Goal: Transaction & Acquisition: Purchase product/service

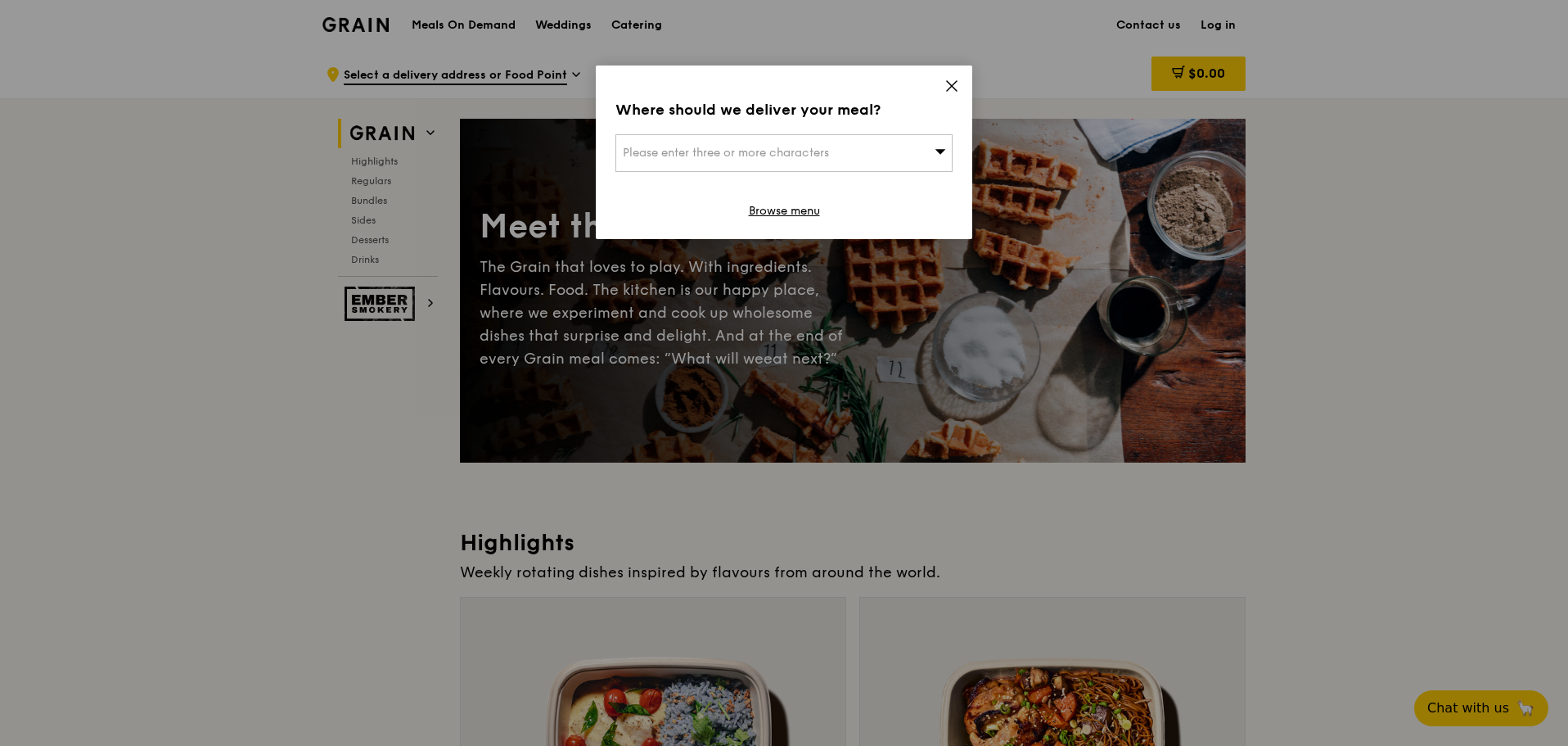
click at [953, 82] on icon at bounding box center [951, 86] width 14 height 14
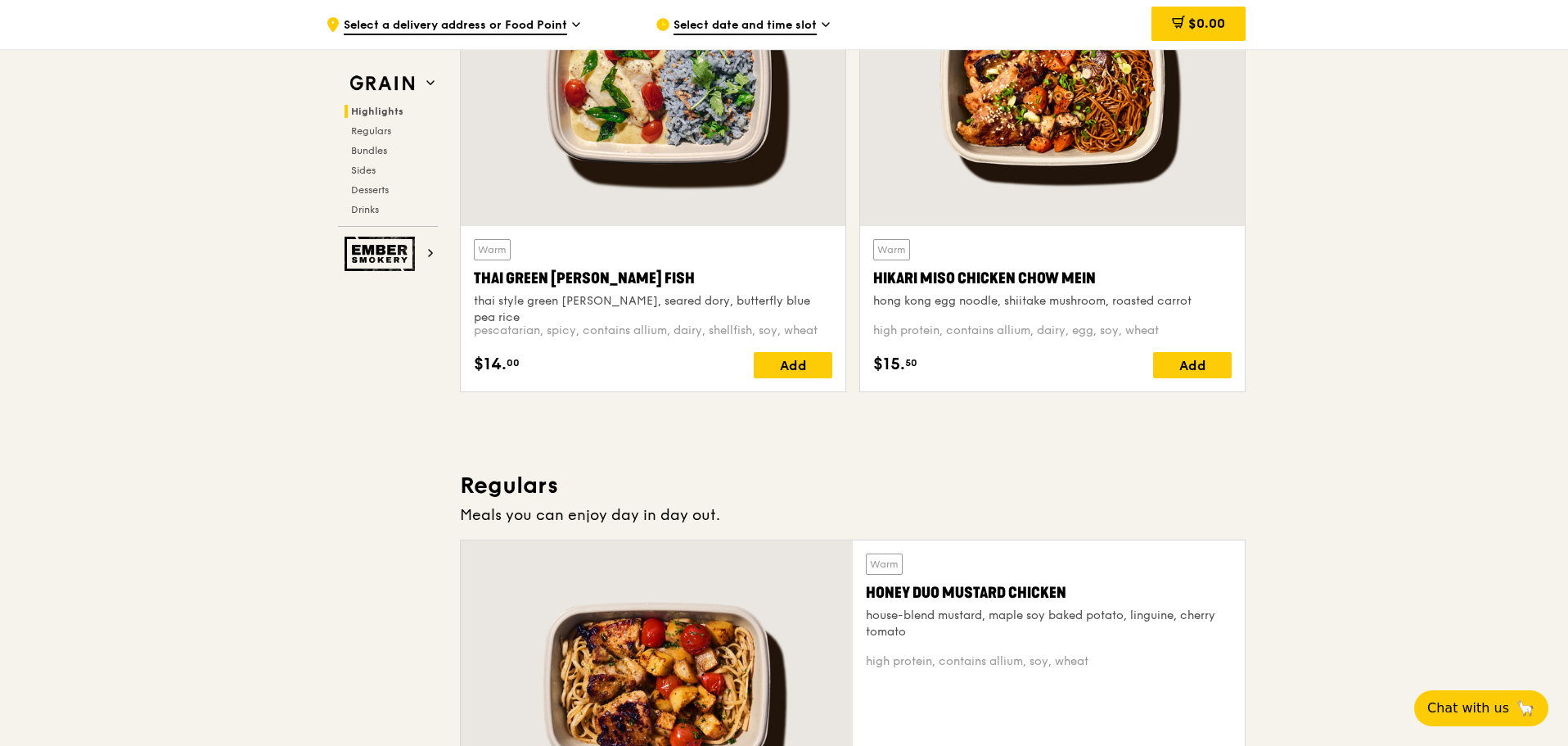
scroll to position [737, 0]
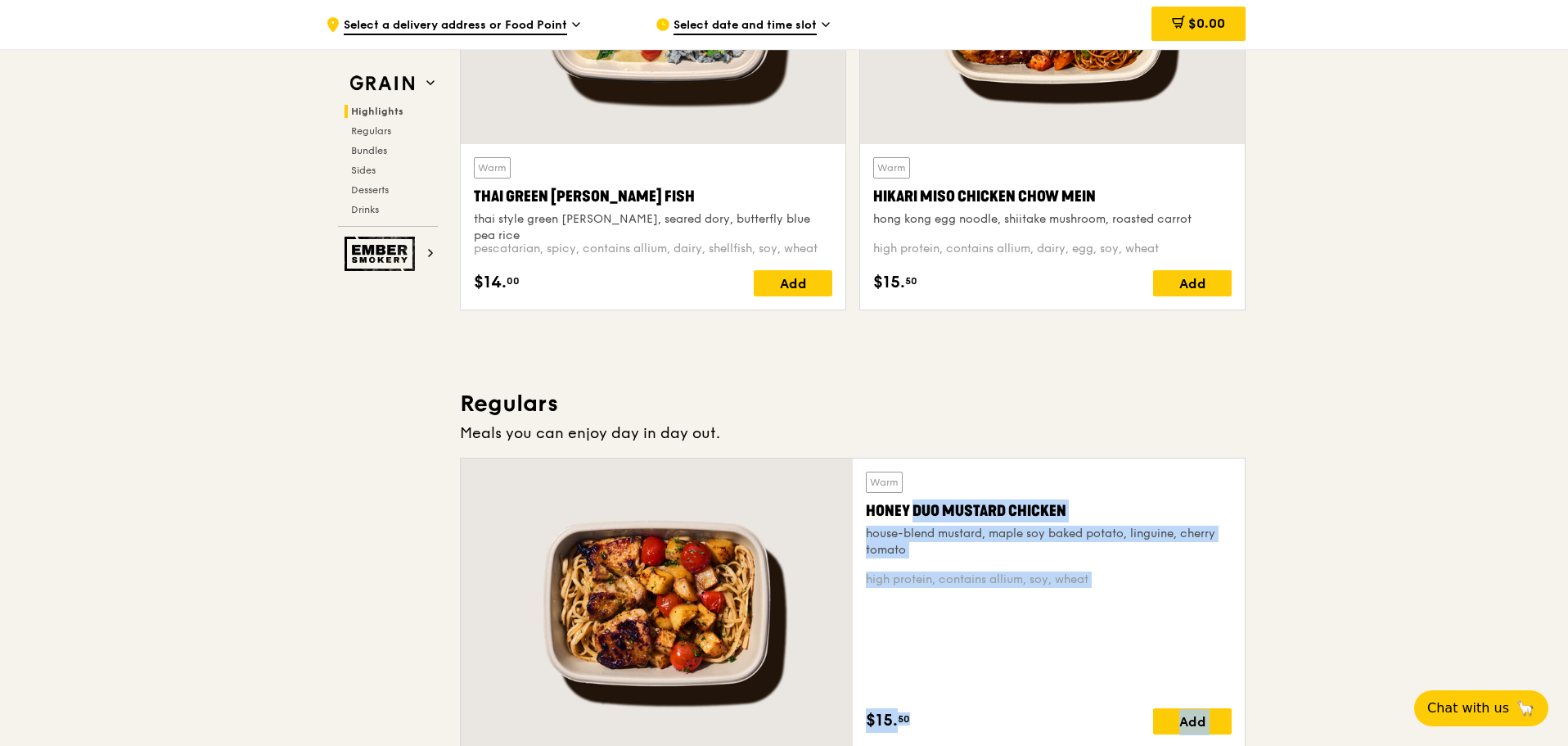
drag, startPoint x: 920, startPoint y: 551, endPoint x: 877, endPoint y: 509, distance: 60.1
click at [877, 509] on div "Warm Honey Duo Mustard Chicken house-blend mustard, maple soy baked potato, lin…" at bounding box center [1049, 515] width 366 height 87
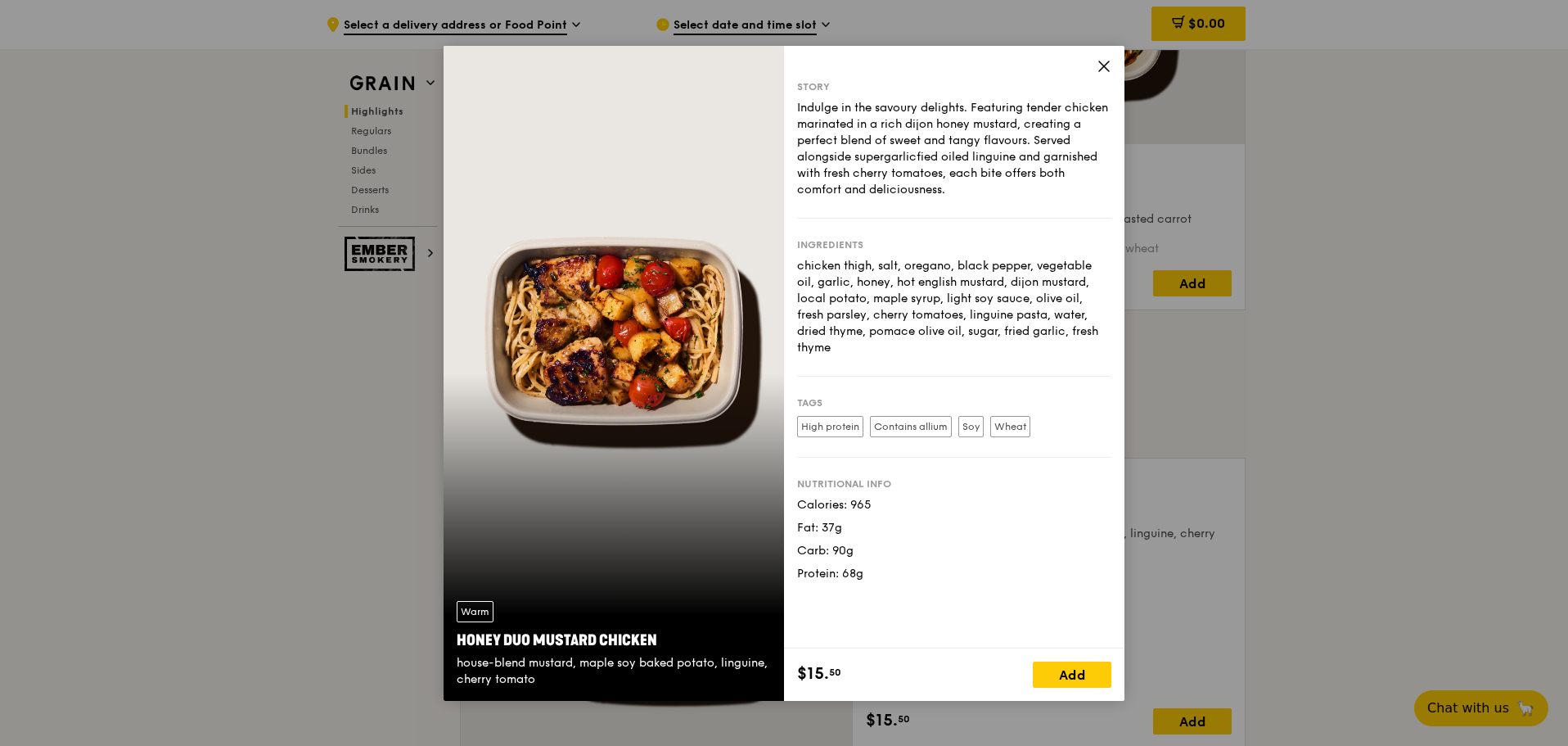
click at [1104, 65] on icon at bounding box center [1103, 65] width 14 height 14
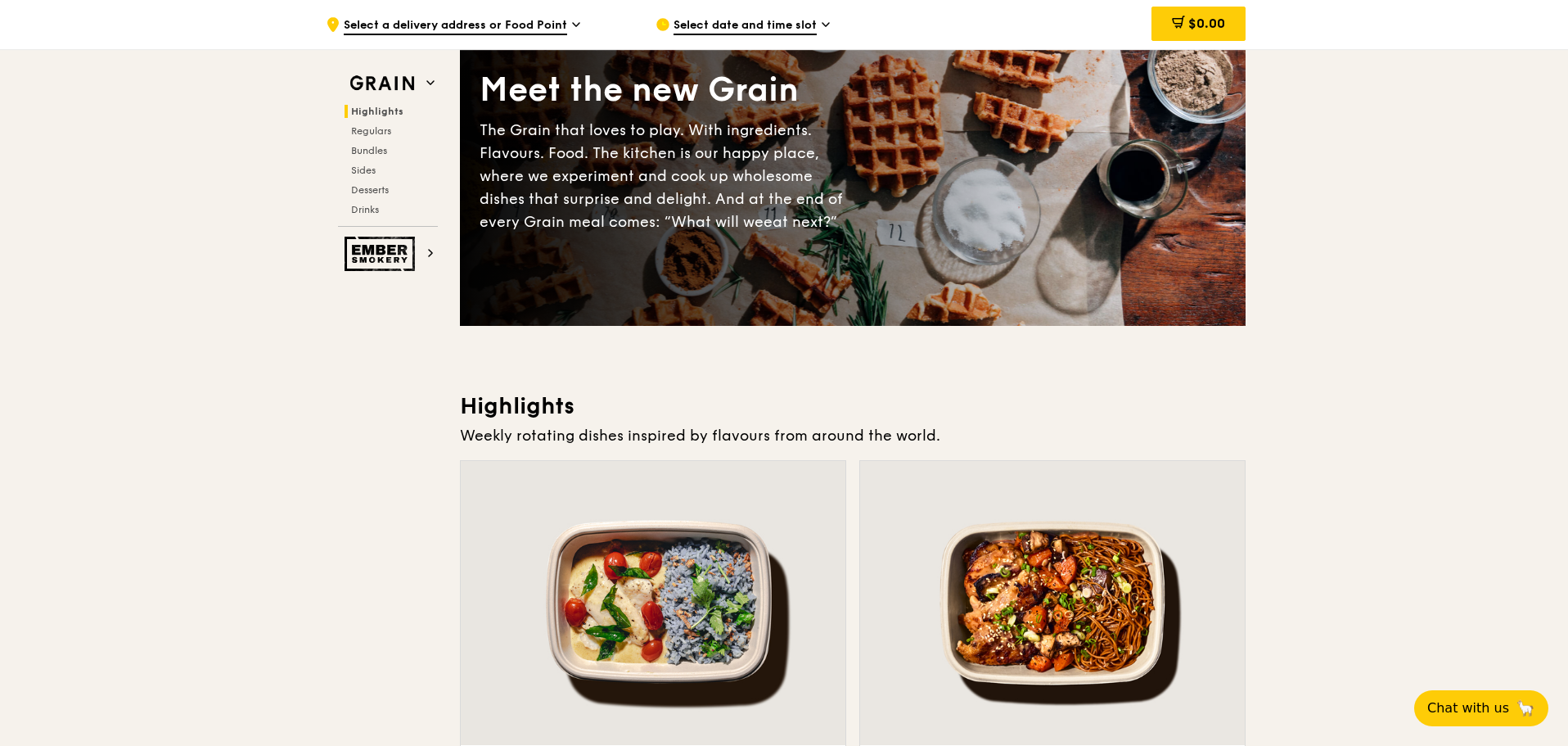
scroll to position [0, 0]
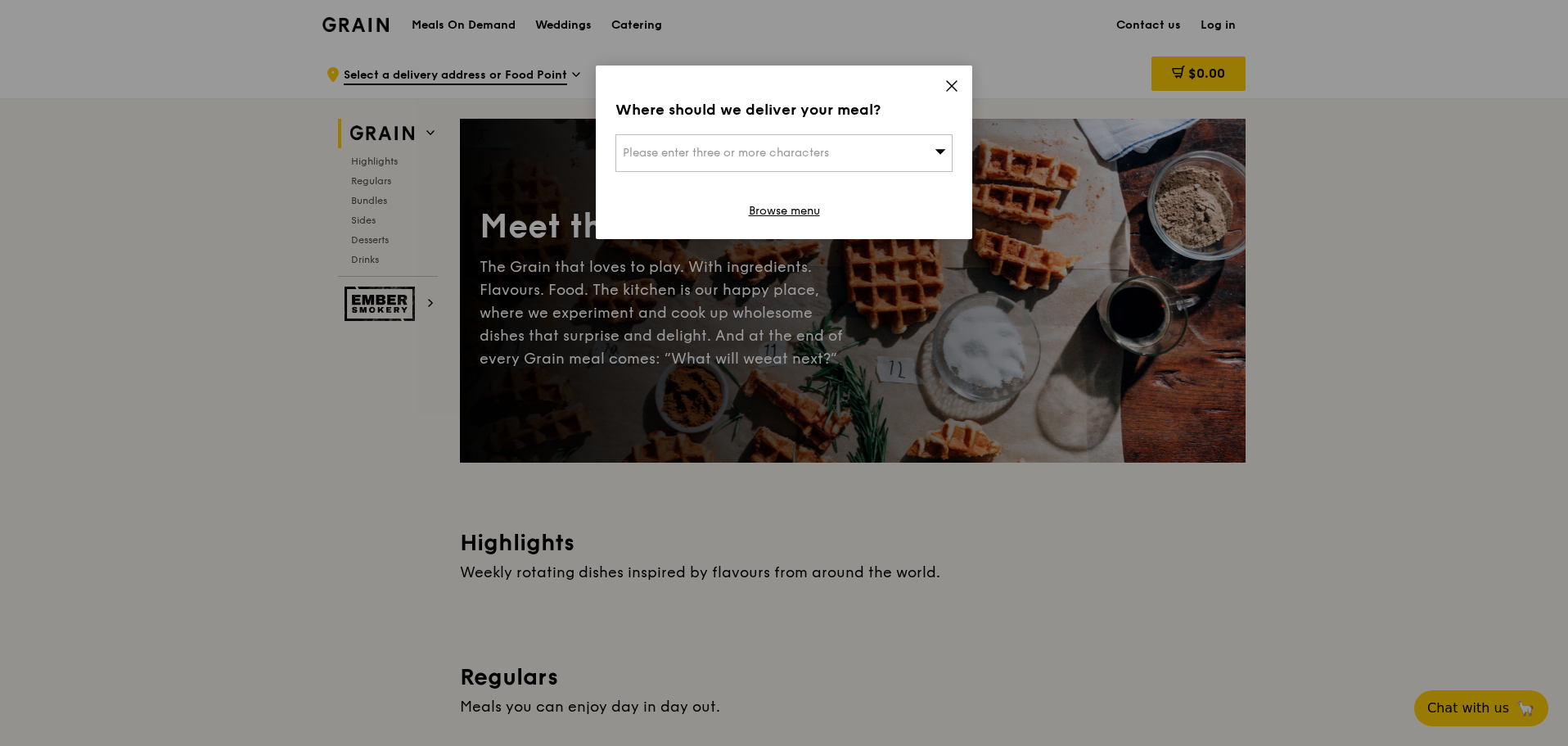
click at [957, 84] on icon at bounding box center [951, 86] width 14 height 14
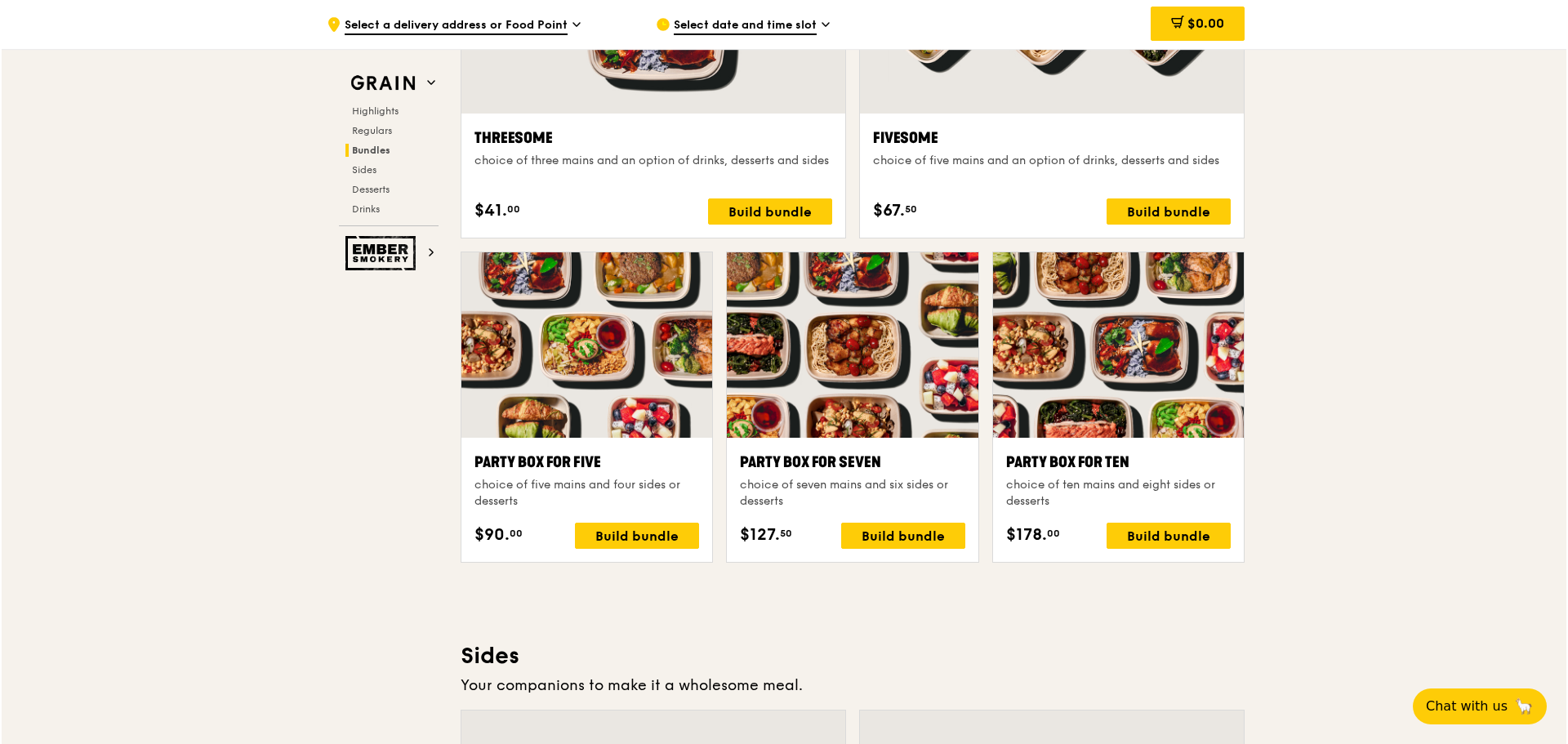
scroll to position [3022, 0]
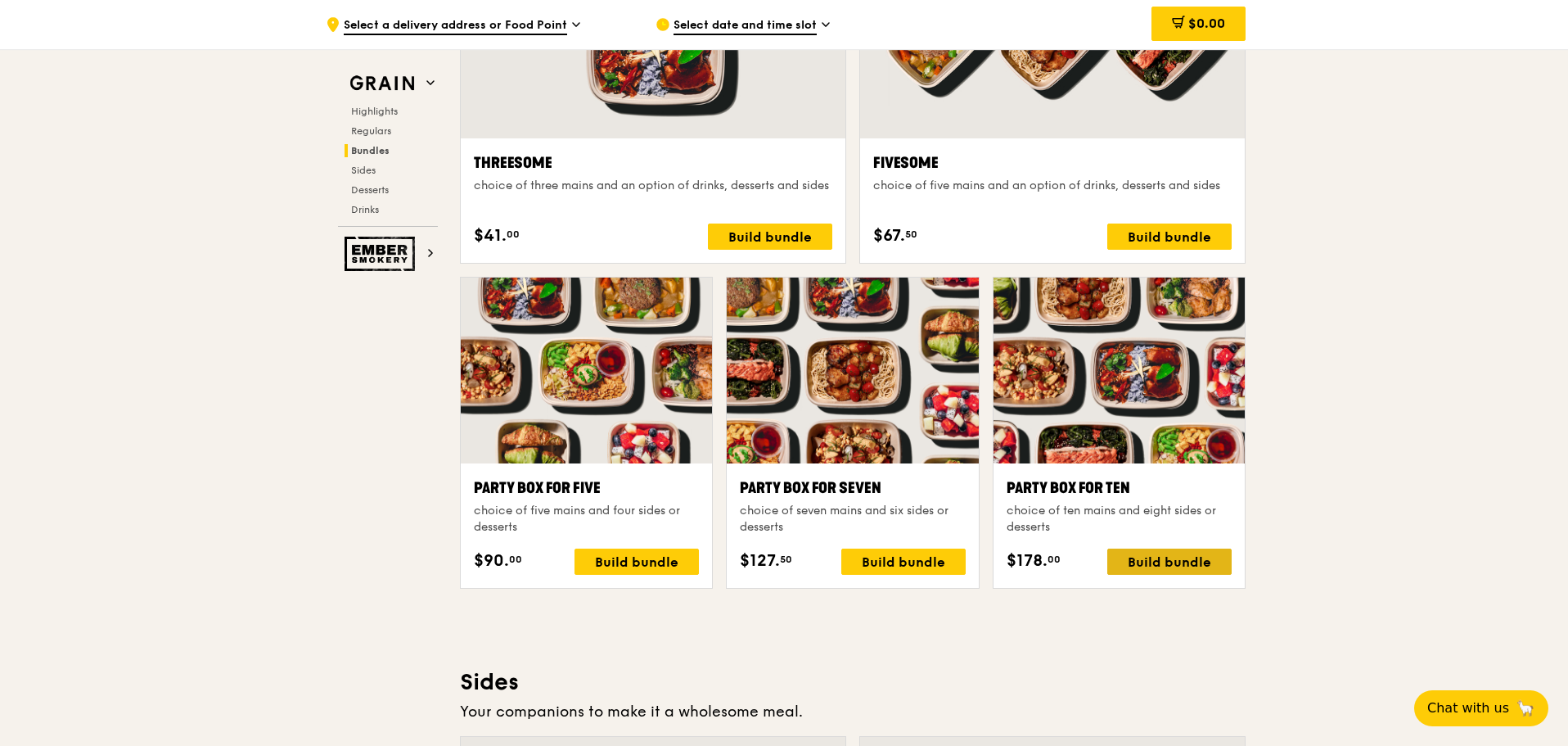
click at [1176, 551] on div "Build bundle" at bounding box center [1170, 562] width 124 height 26
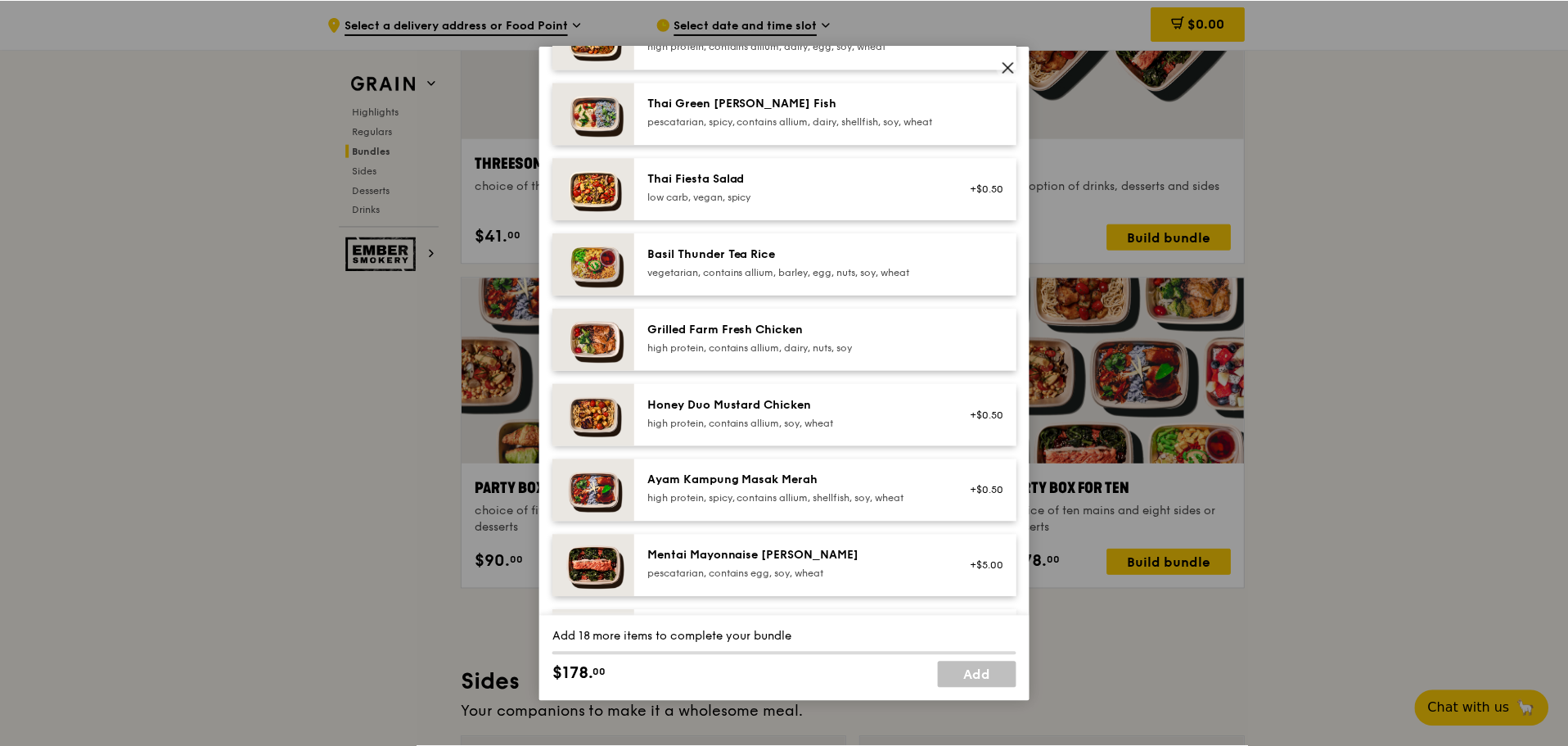
scroll to position [0, 0]
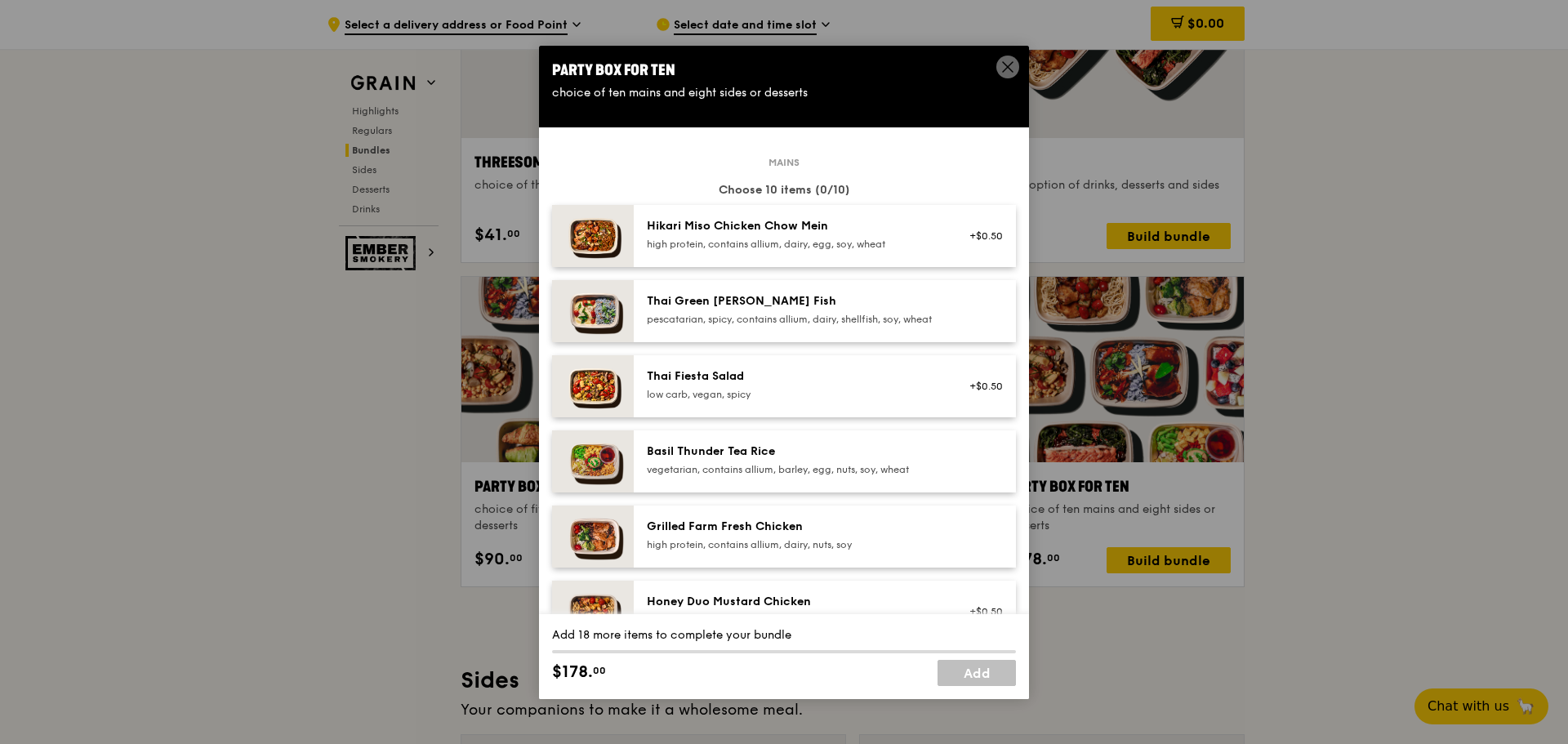
click at [1008, 76] on span at bounding box center [1007, 69] width 14 height 18
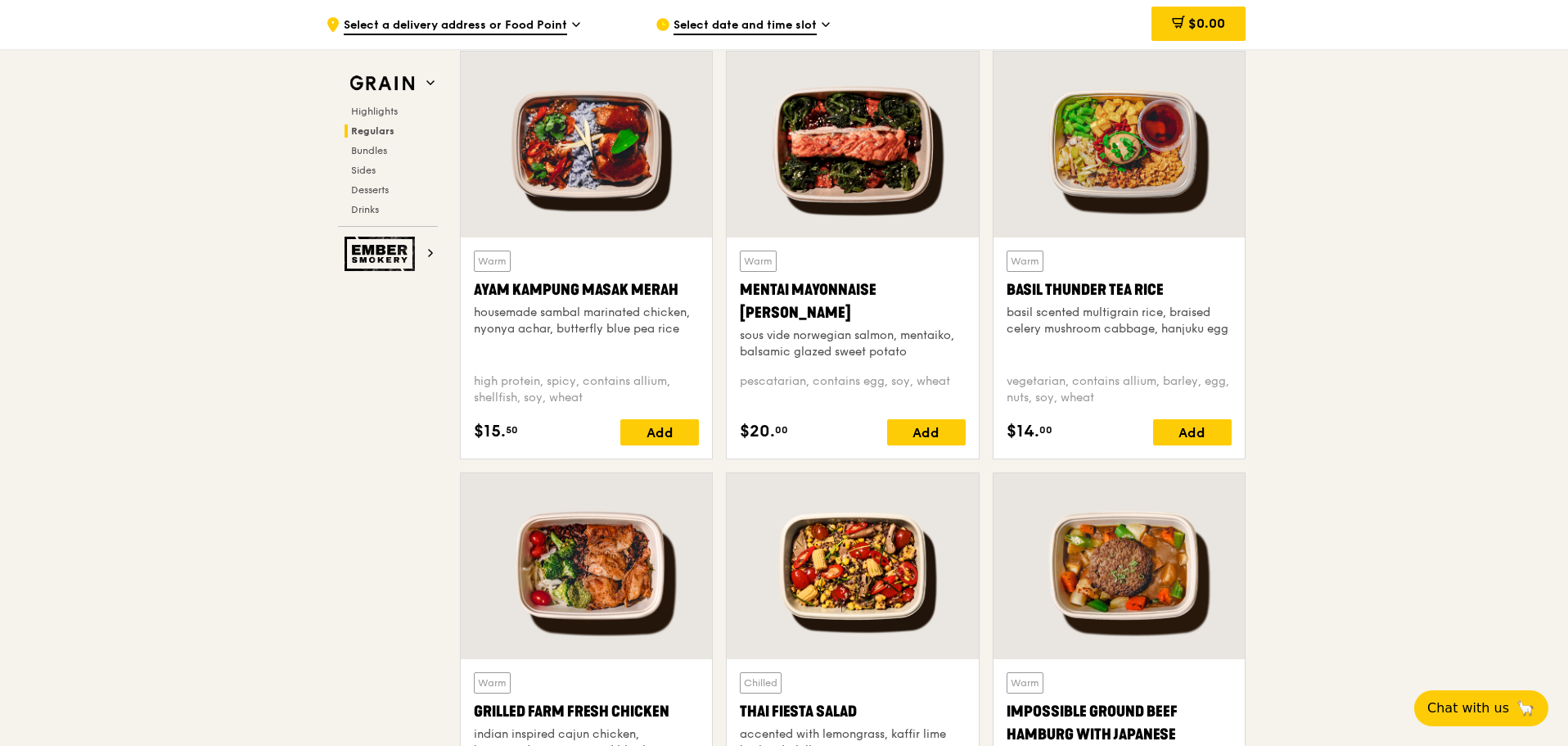
scroll to position [1474, 0]
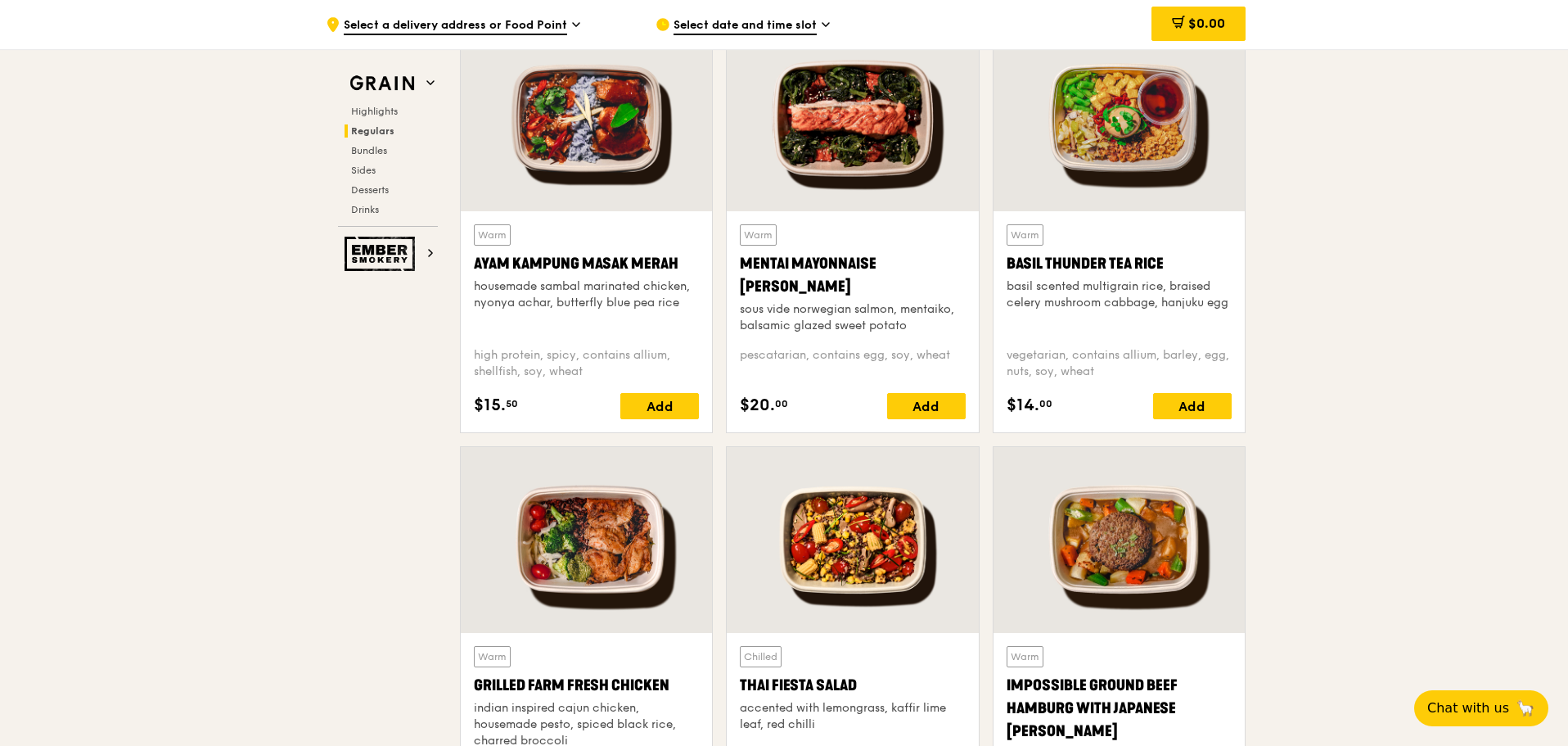
click at [836, 122] on div at bounding box center [853, 118] width 251 height 186
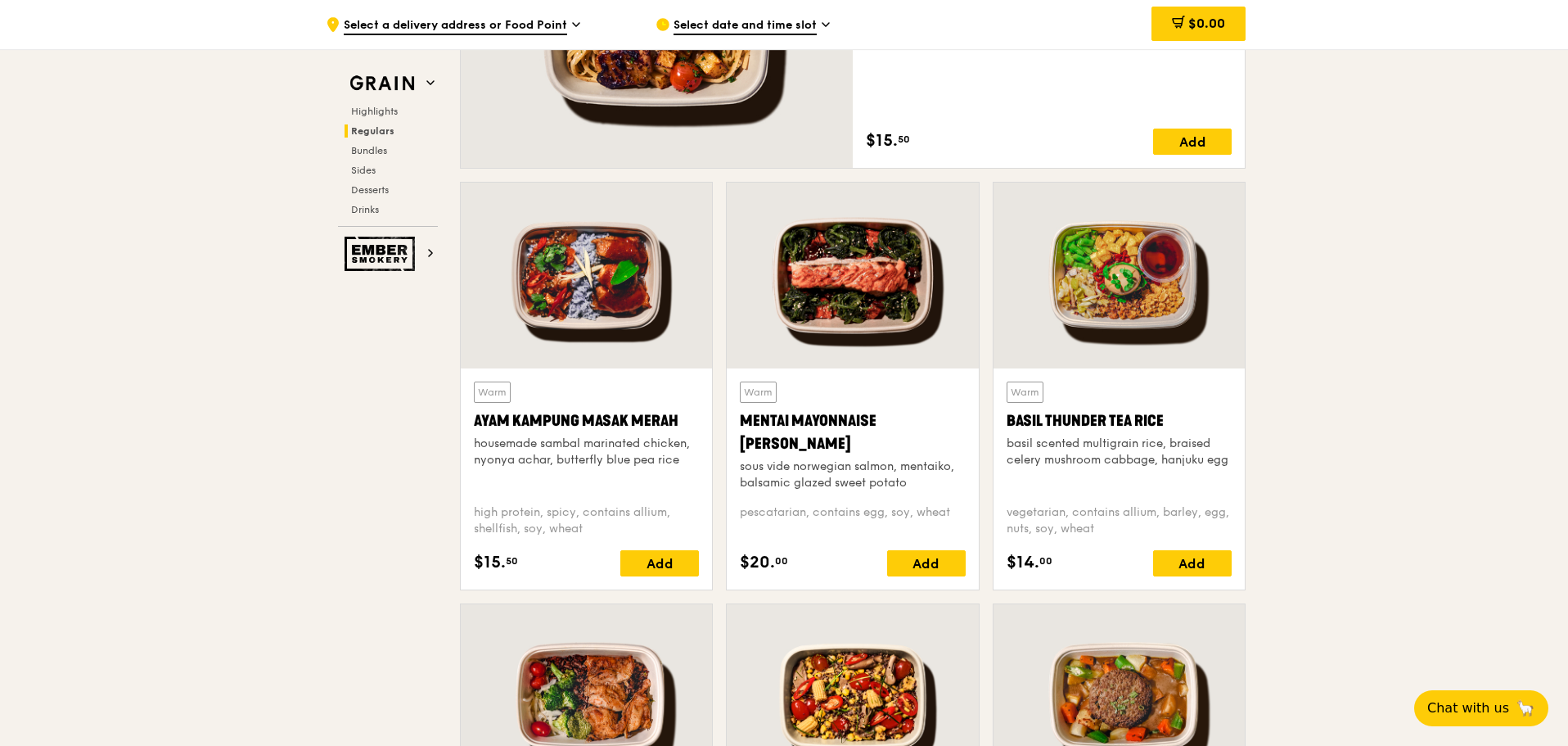
scroll to position [1310, 0]
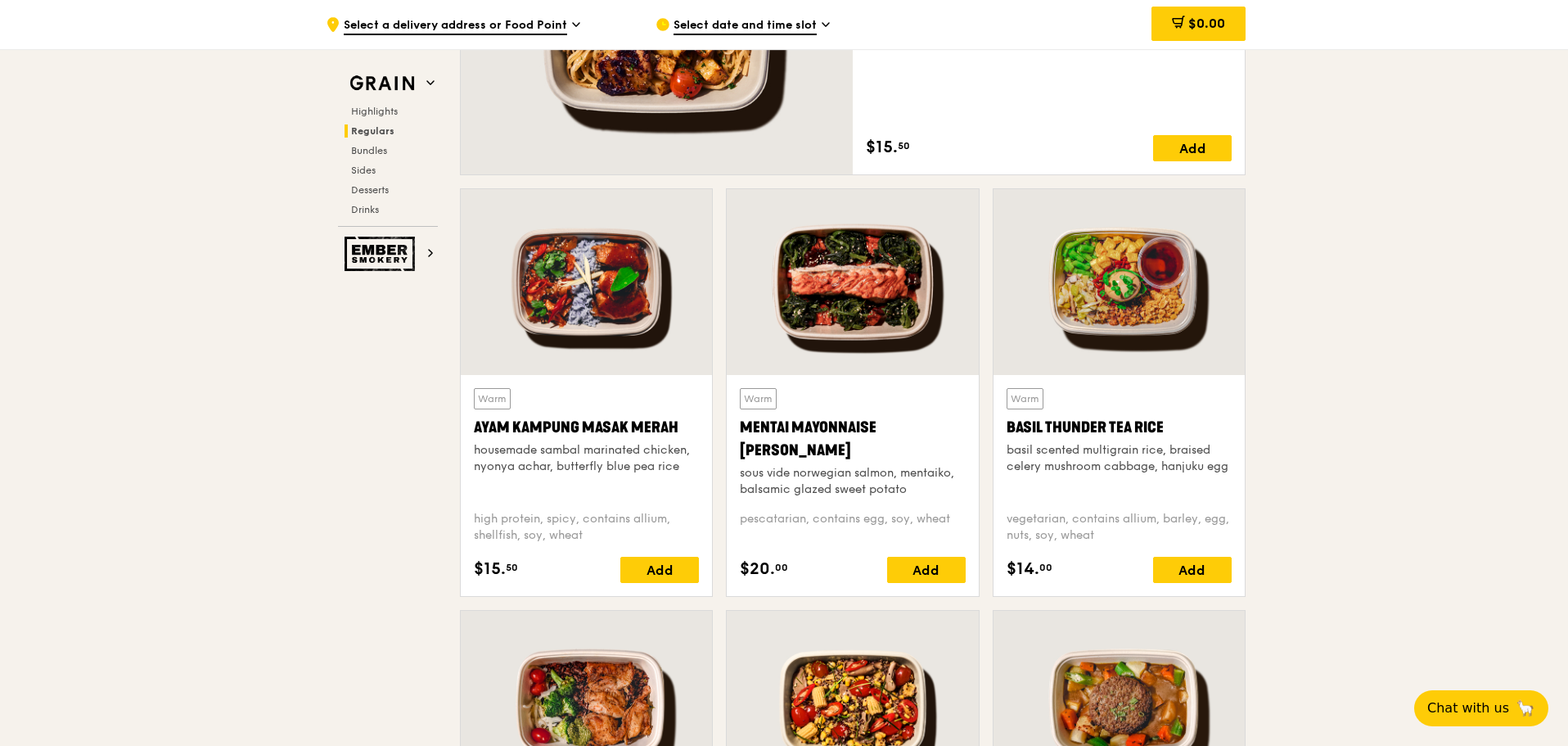
click at [879, 308] on div at bounding box center [853, 282] width 251 height 186
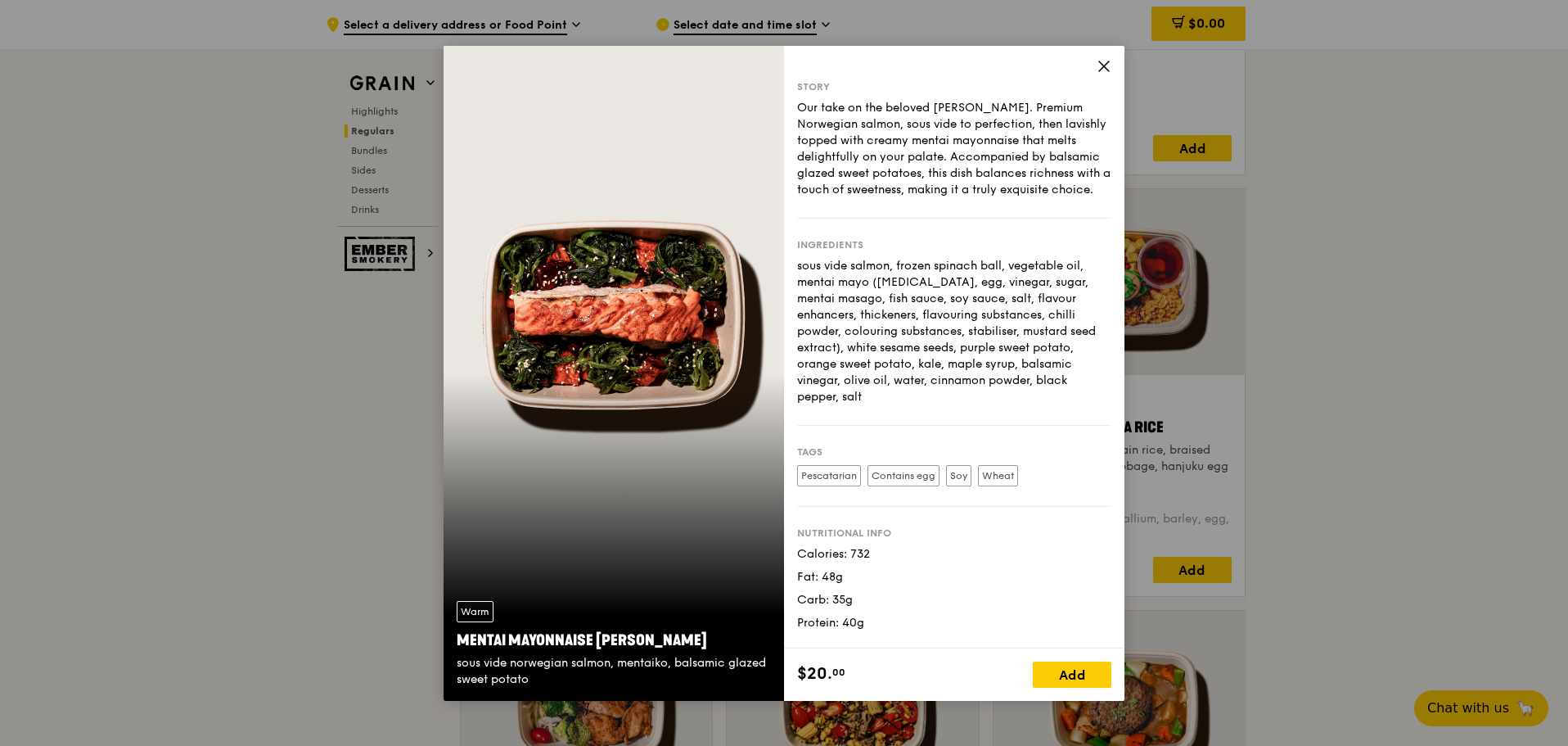
click at [1105, 68] on icon at bounding box center [1103, 65] width 14 height 14
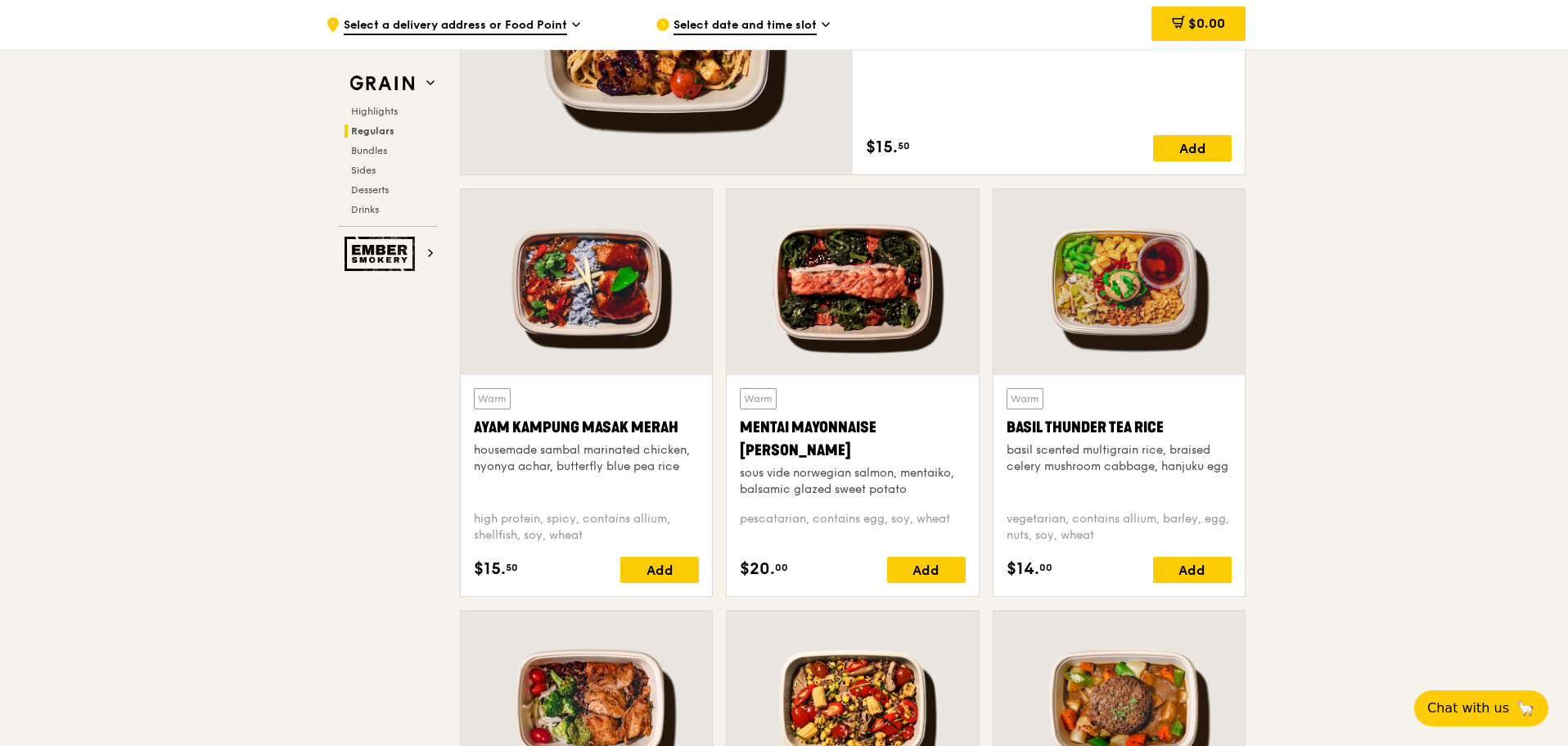
scroll to position [1146, 0]
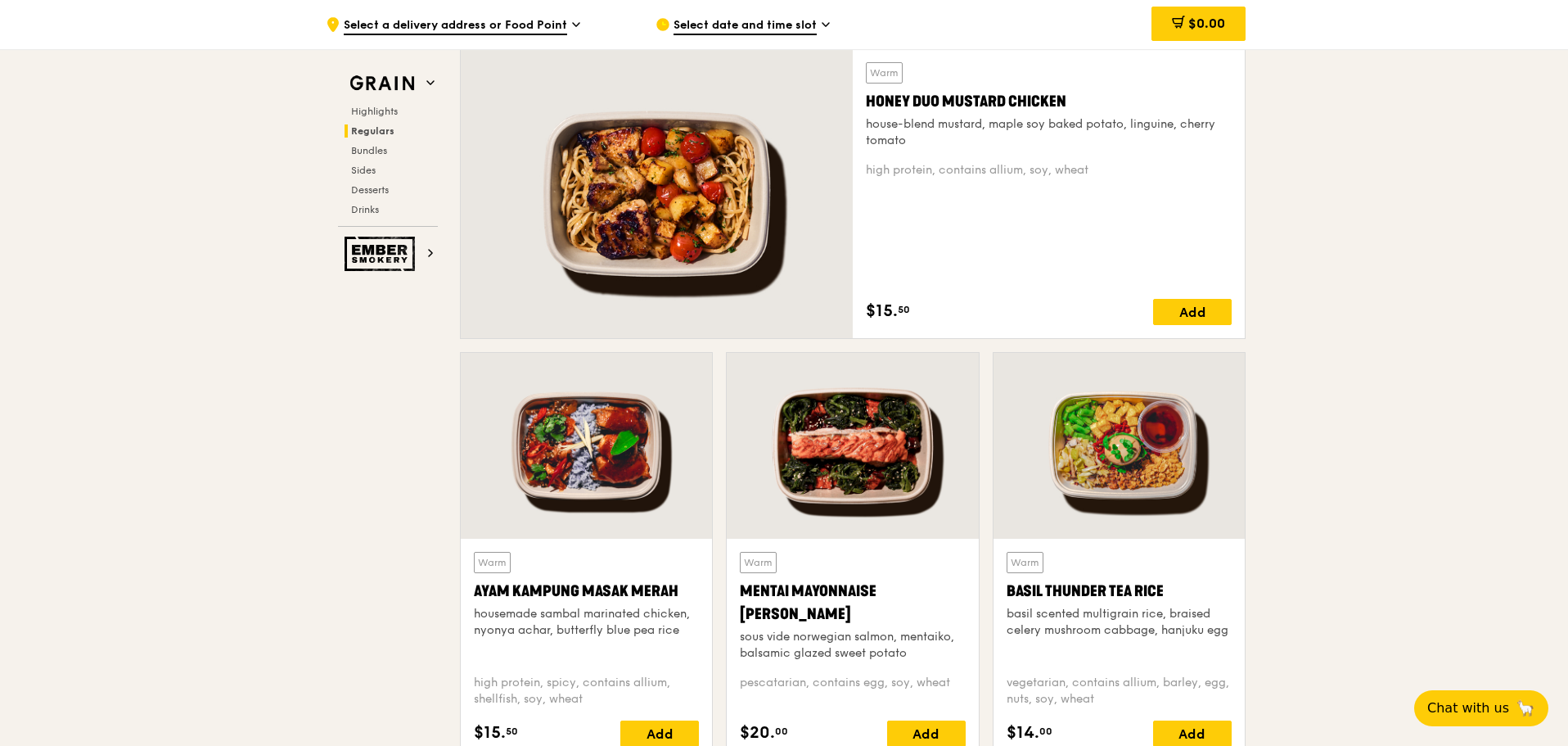
click at [744, 214] on div at bounding box center [657, 194] width 392 height 289
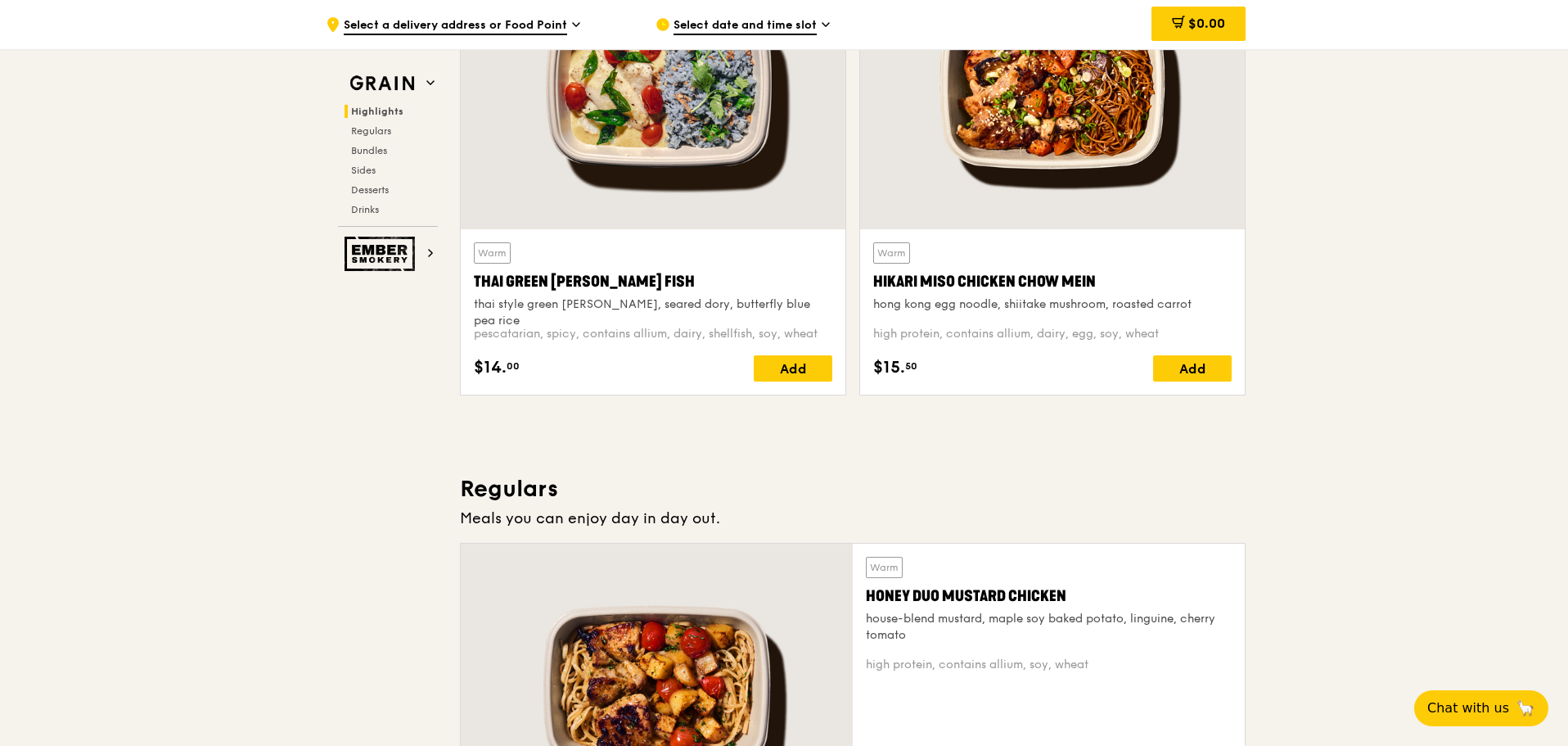
scroll to position [327, 0]
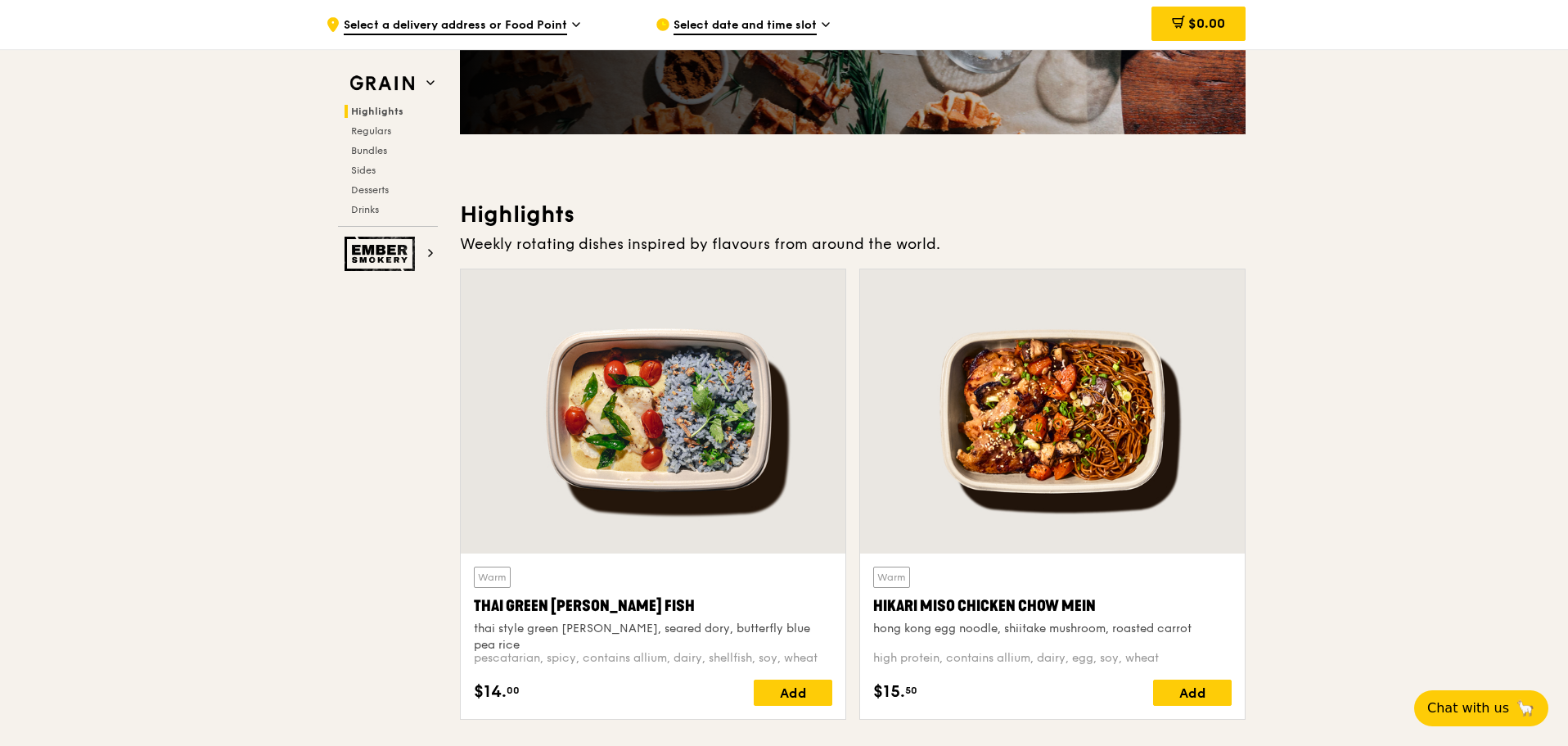
click at [1042, 428] on div at bounding box center [1052, 411] width 385 height 284
